Goal: Transaction & Acquisition: Purchase product/service

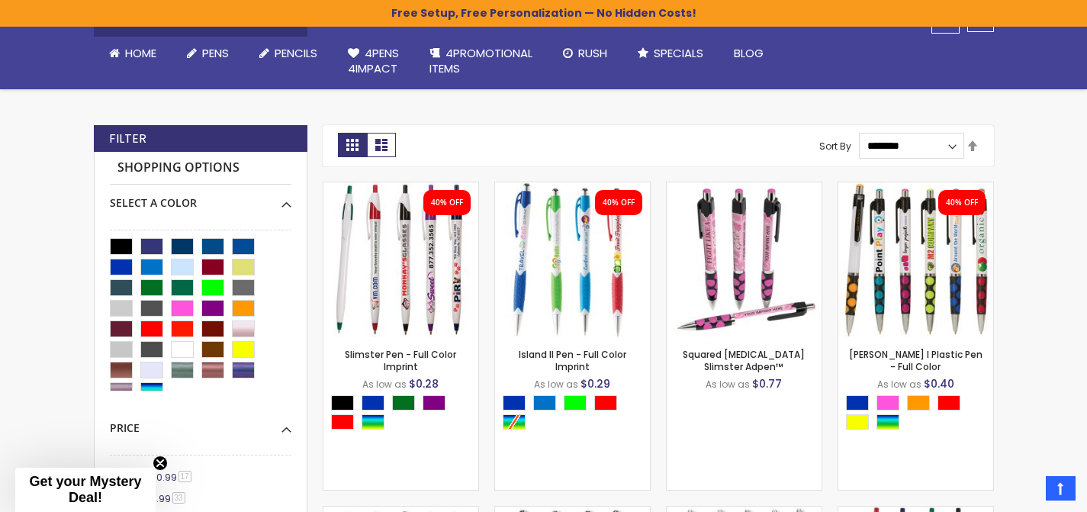
scroll to position [347, 0]
click at [434, 266] on img at bounding box center [400, 259] width 155 height 155
click at [581, 245] on img at bounding box center [572, 259] width 155 height 155
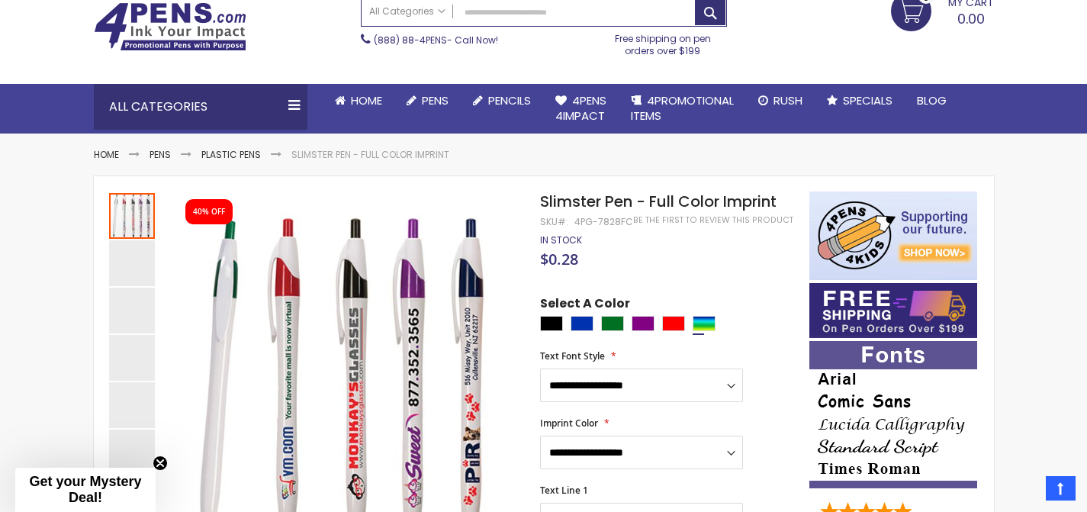
scroll to position [87, 0]
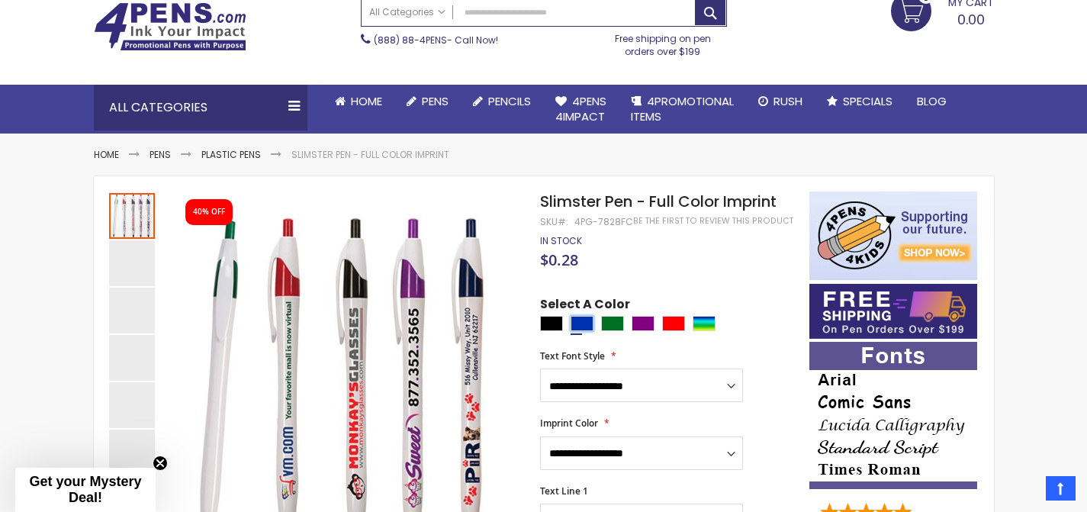
click at [584, 327] on div "Blue" at bounding box center [582, 323] width 23 height 15
type input "****"
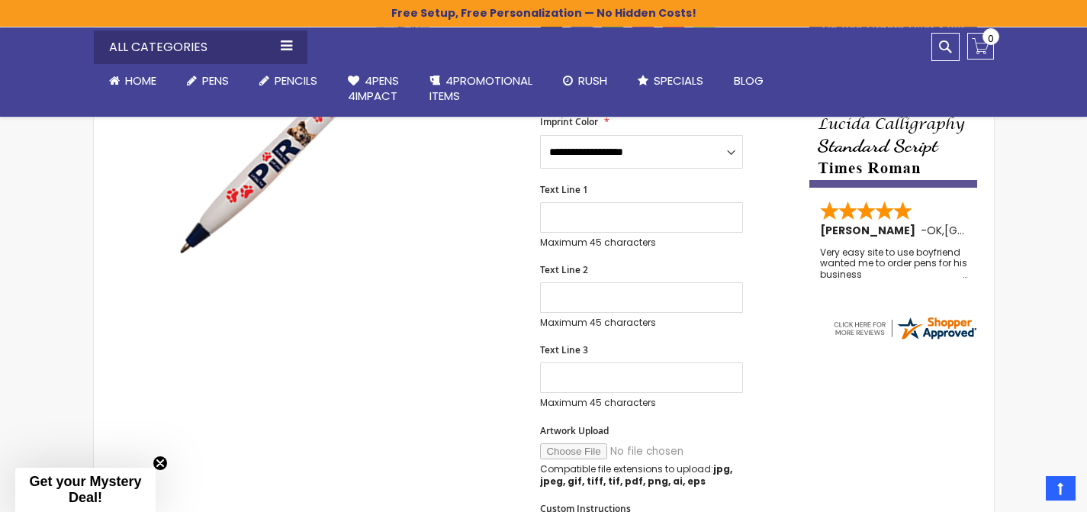
scroll to position [414, 0]
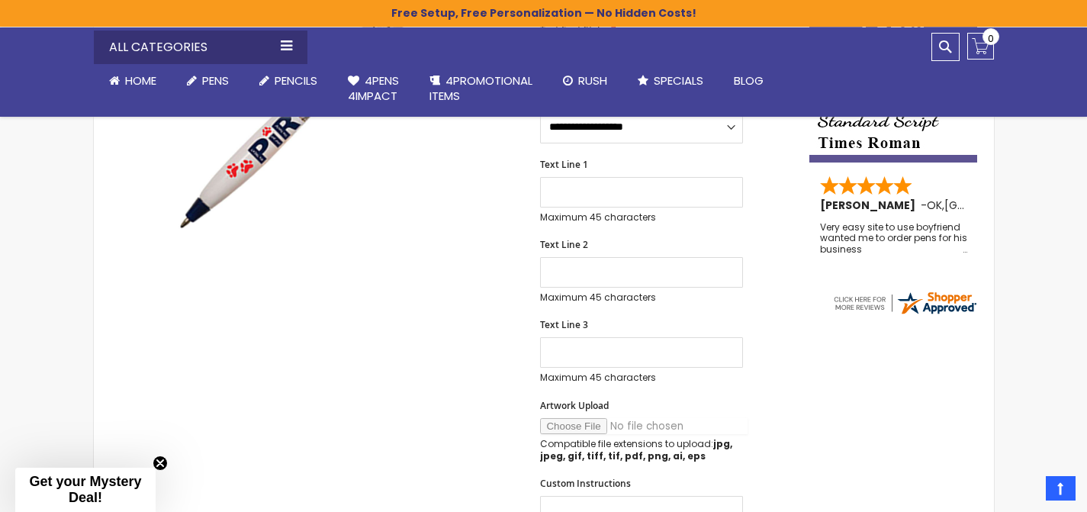
click at [585, 428] on input "Artwork Upload" at bounding box center [644, 426] width 208 height 16
type input "**********"
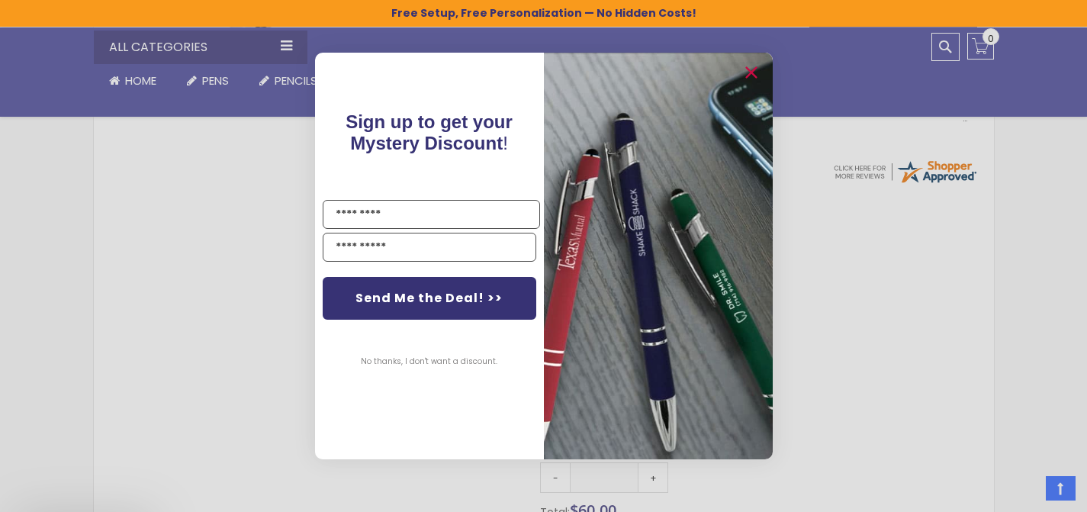
scroll to position [573, 0]
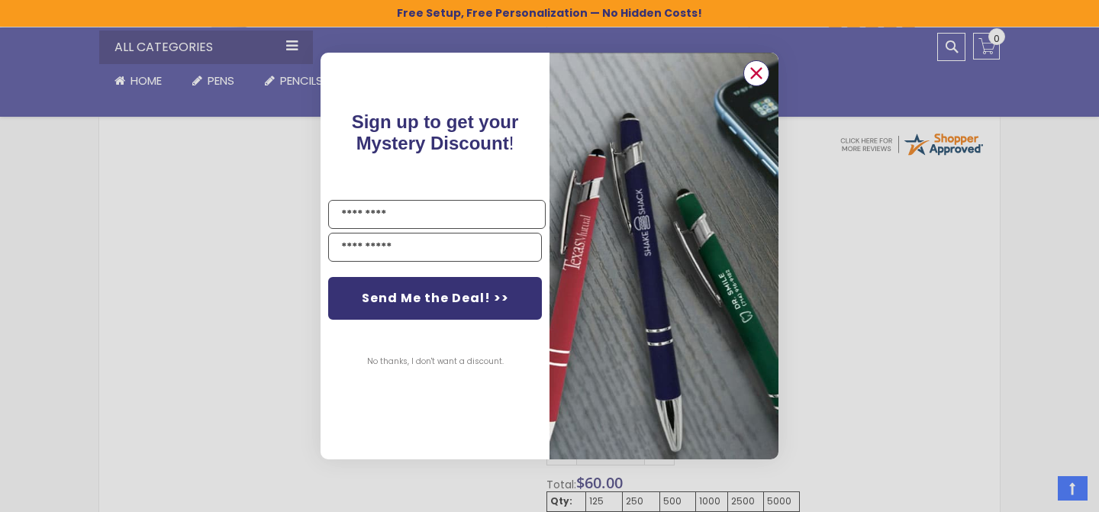
click at [763, 67] on circle "Close dialog" at bounding box center [756, 73] width 23 height 23
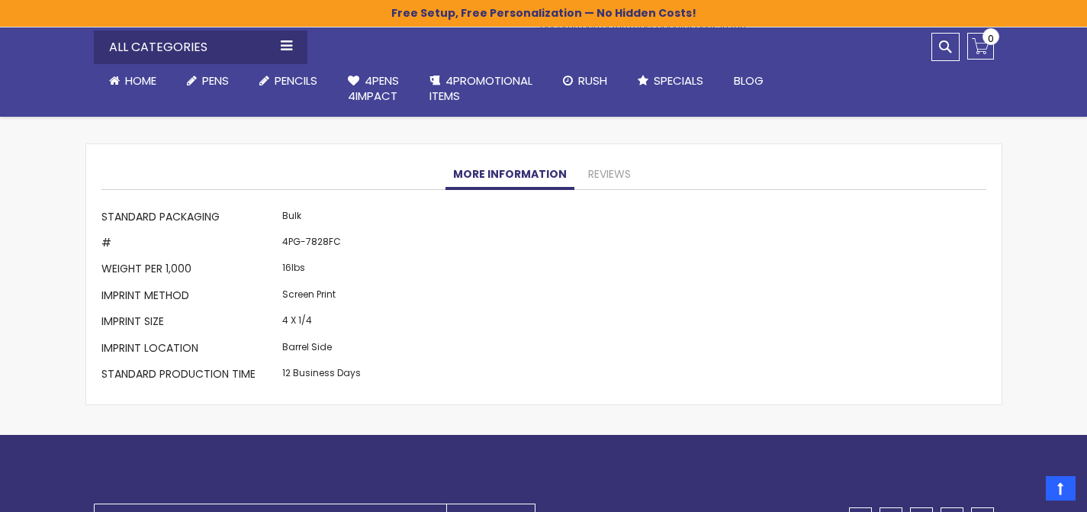
scroll to position [1306, 0]
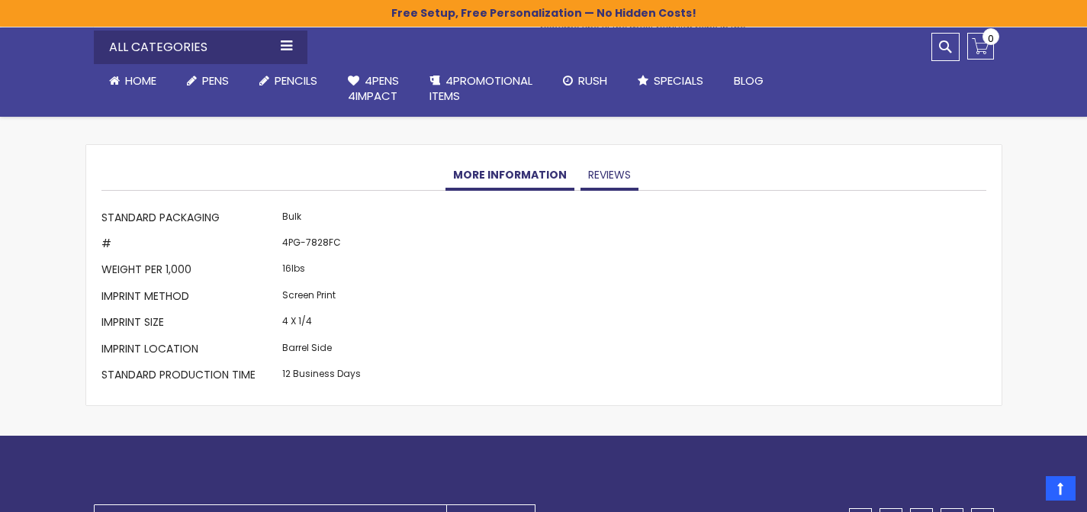
click at [594, 164] on link "Reviews" at bounding box center [610, 175] width 58 height 31
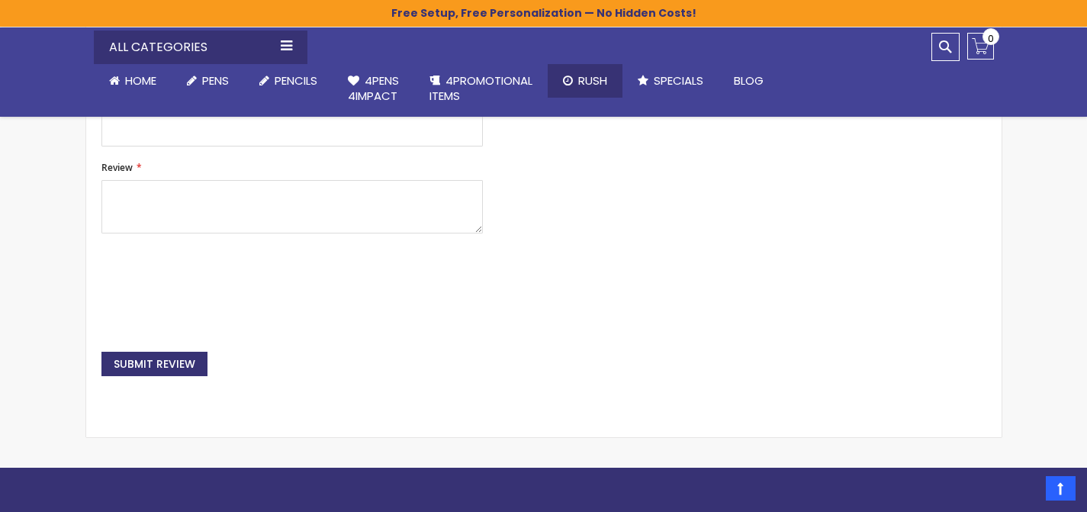
scroll to position [2129, 0]
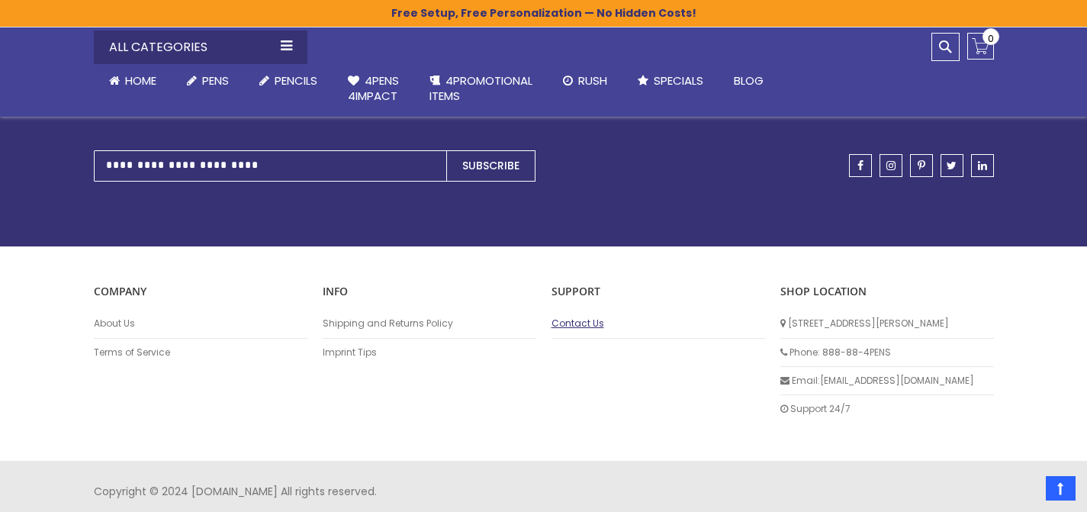
click at [574, 317] on link "Contact Us" at bounding box center [659, 323] width 214 height 12
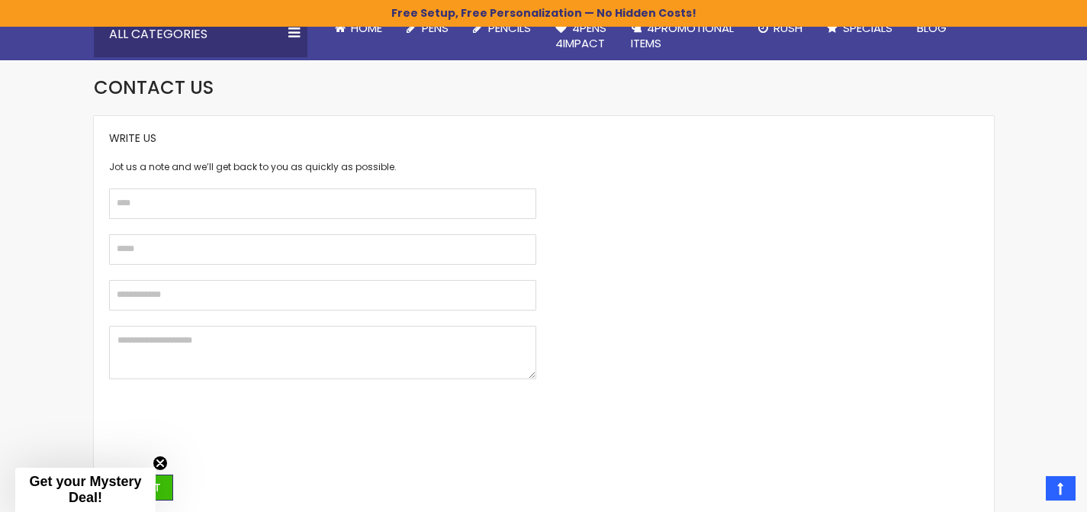
scroll to position [164, 0]
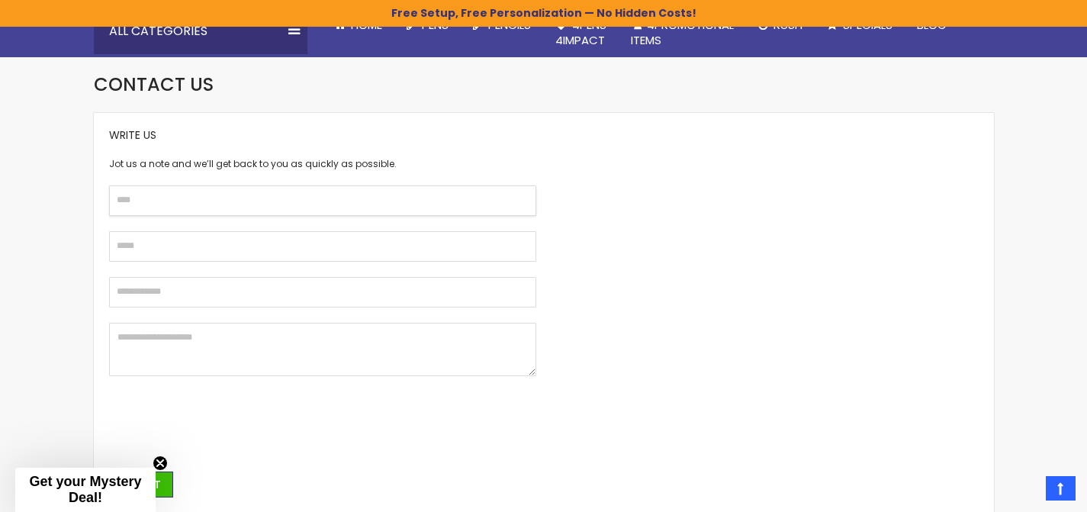
click at [272, 206] on input "text" at bounding box center [322, 200] width 427 height 31
type input "**********"
click at [195, 343] on textarea at bounding box center [322, 350] width 427 height 54
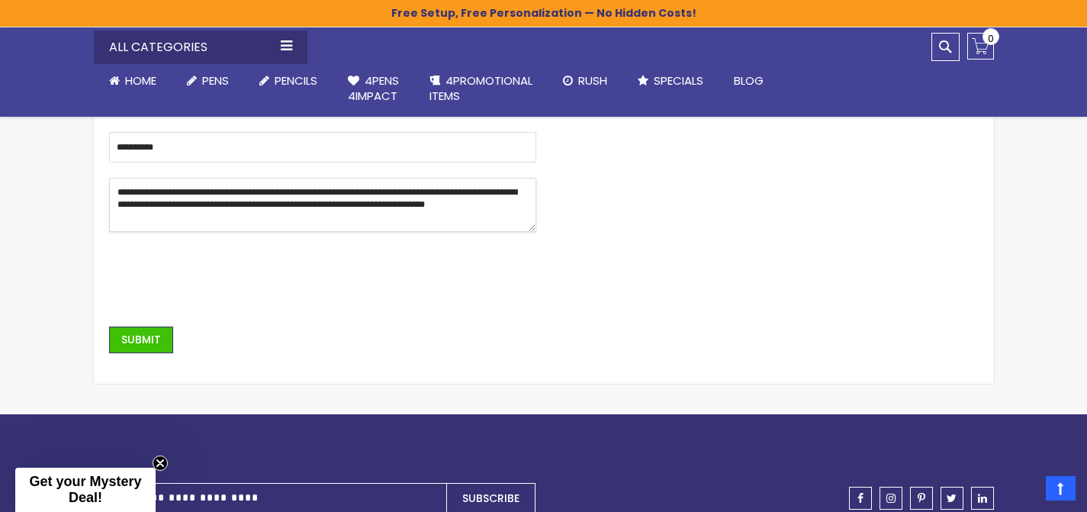
scroll to position [294, 0]
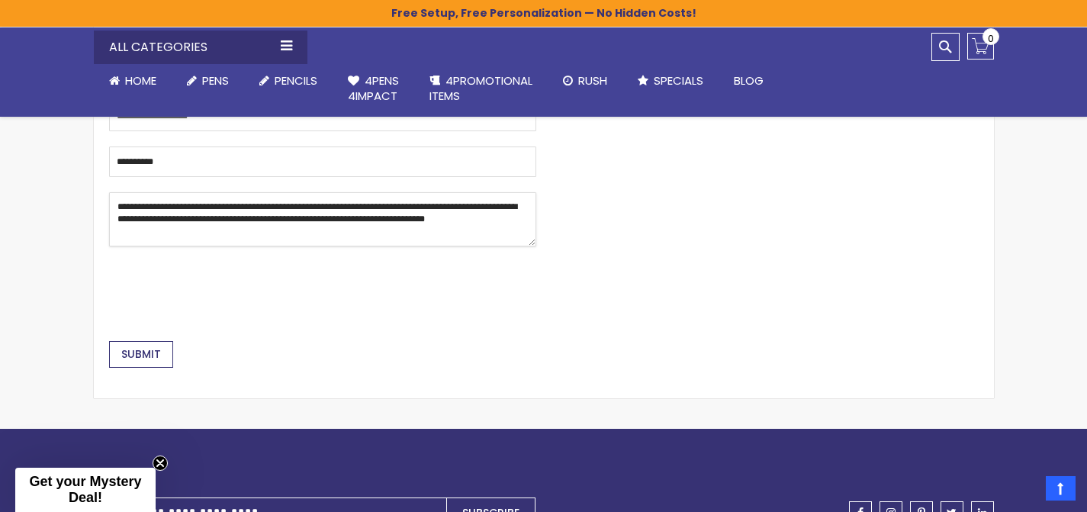
type textarea "**********"
click at [143, 361] on span "Submit" at bounding box center [141, 353] width 40 height 15
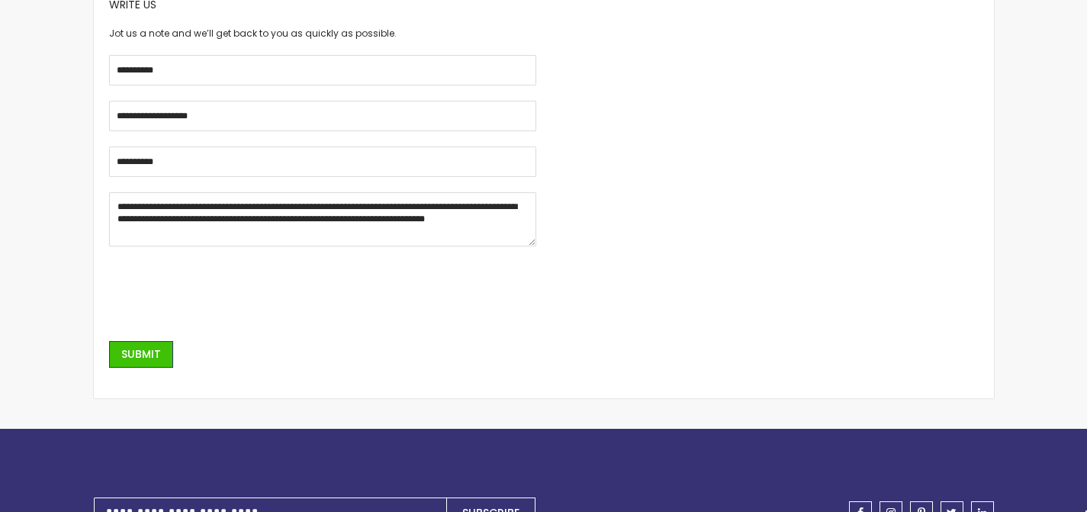
scroll to position [294, 0]
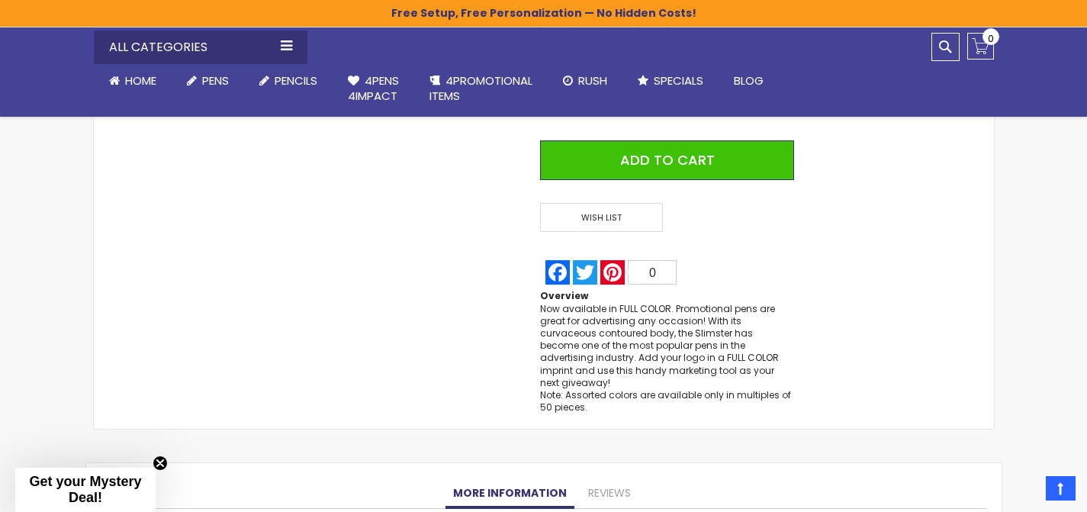
scroll to position [411, 0]
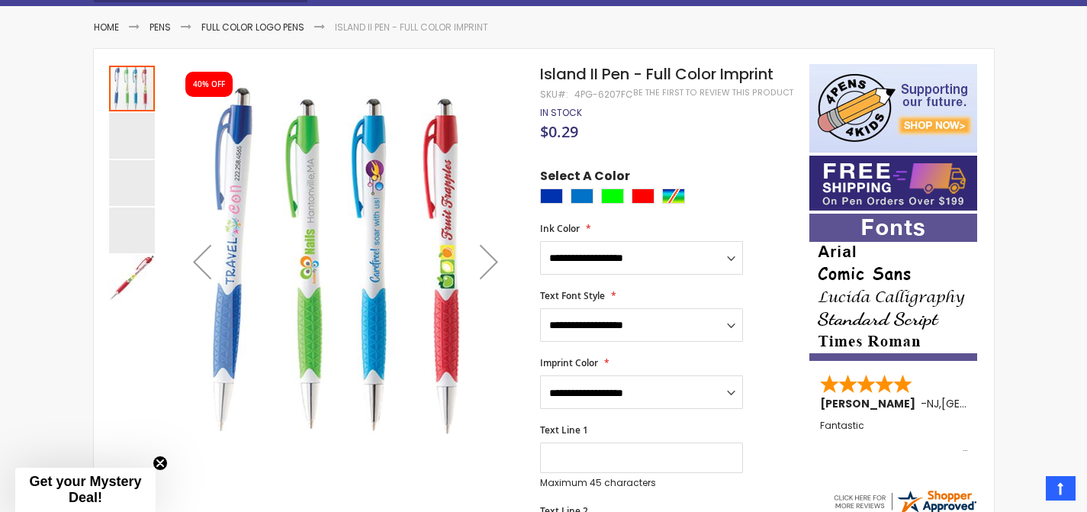
scroll to position [243, 0]
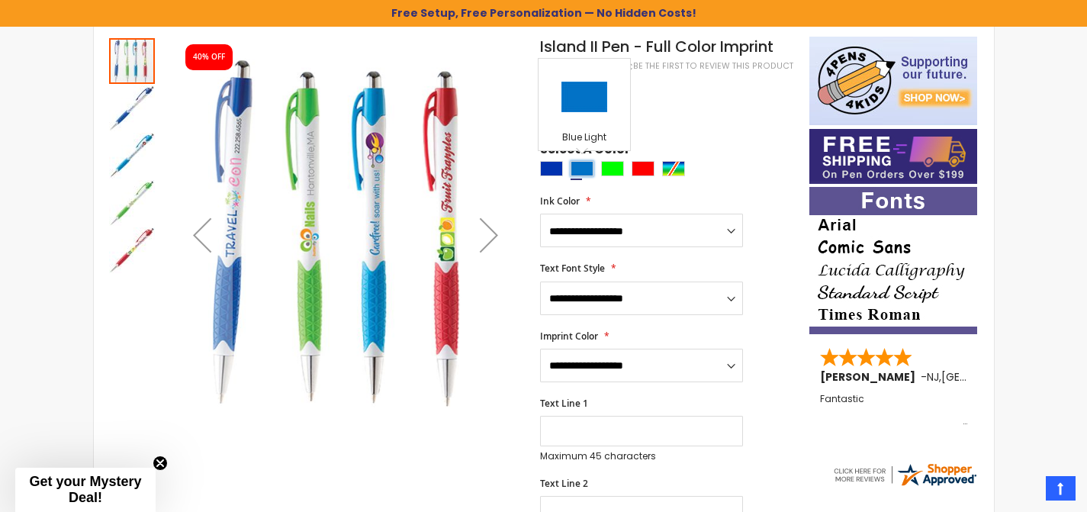
click at [579, 172] on div "Blue Light" at bounding box center [582, 168] width 23 height 15
type input "****"
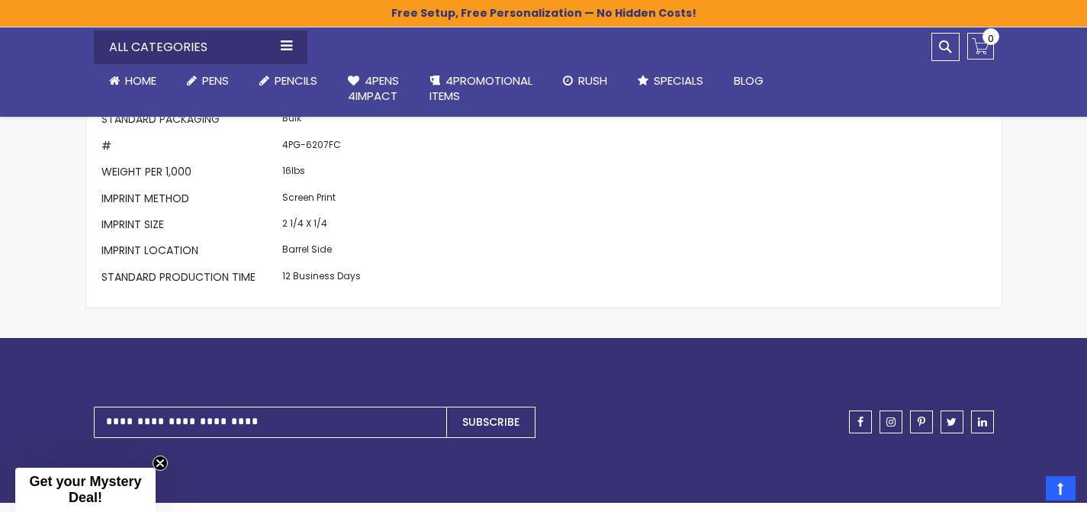
scroll to position [1447, 0]
